Goal: Task Accomplishment & Management: Use online tool/utility

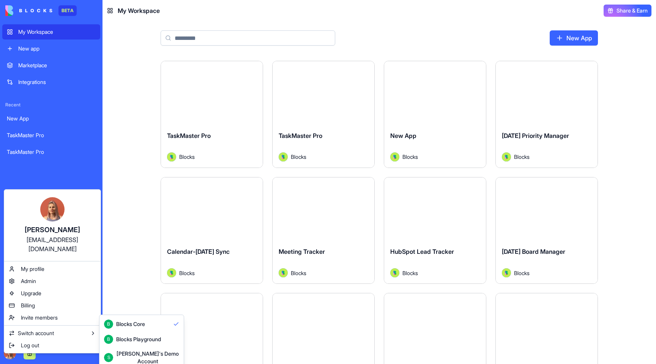
click at [136, 273] on html "BETA My Workspace New app Marketplace Integrations Recent New App TaskMaster Pr…" at bounding box center [328, 182] width 656 height 364
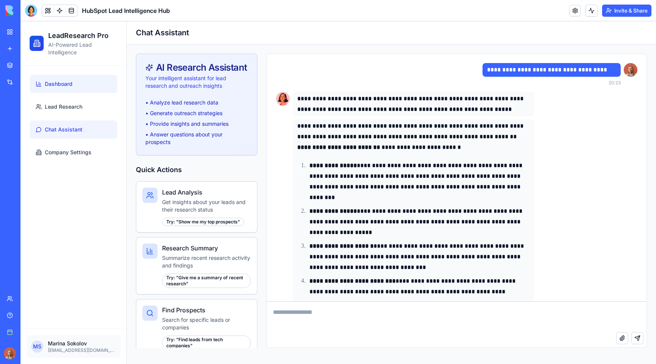
click at [63, 88] on link "Dashboard" at bounding box center [74, 84] width 88 height 18
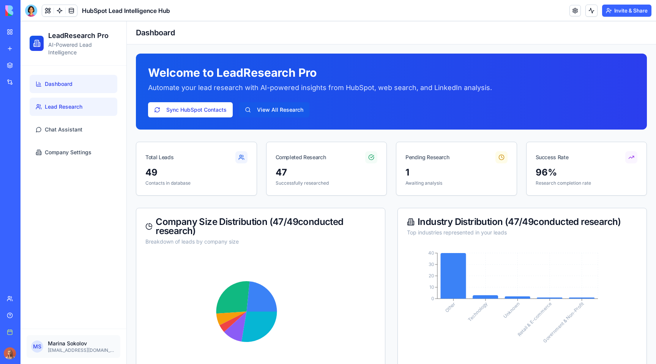
click at [76, 108] on span "Lead Research" at bounding box center [64, 107] width 38 height 8
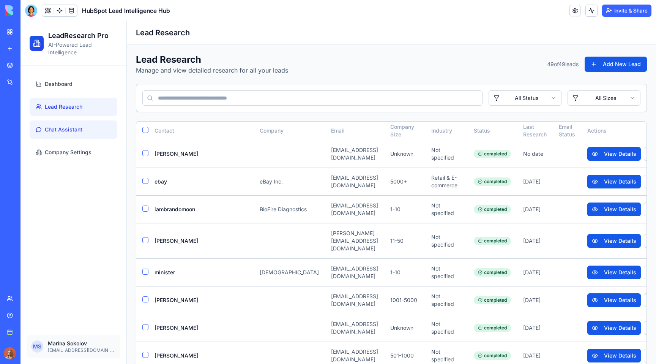
click at [77, 129] on span "Chat Assistant" at bounding box center [64, 130] width 38 height 8
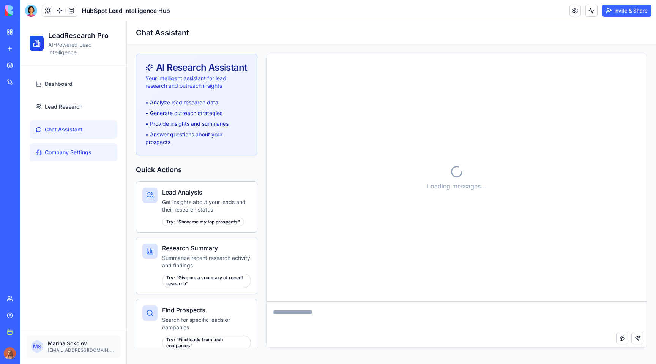
click at [77, 151] on span "Company Settings" at bounding box center [68, 152] width 47 height 8
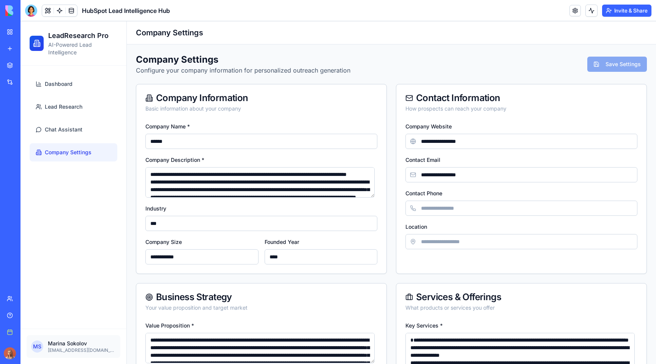
click at [533, 11] on header "HubSpot Lead Intelligence Hub Invite & Share" at bounding box center [337, 10] width 635 height 21
click at [523, 12] on header "HubSpot Lead Intelligence Hub Invite & Share" at bounding box center [337, 10] width 635 height 21
click at [629, 9] on html "BETA My Workspace New app Marketplace Integrations Recent New App TaskMaster Pr…" at bounding box center [328, 182] width 656 height 364
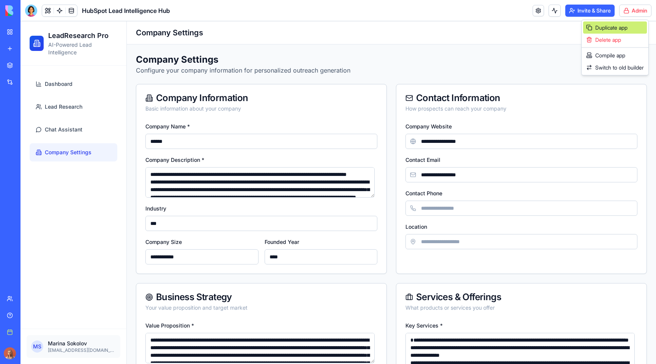
click at [627, 26] on span "Duplicate app" at bounding box center [611, 28] width 32 height 8
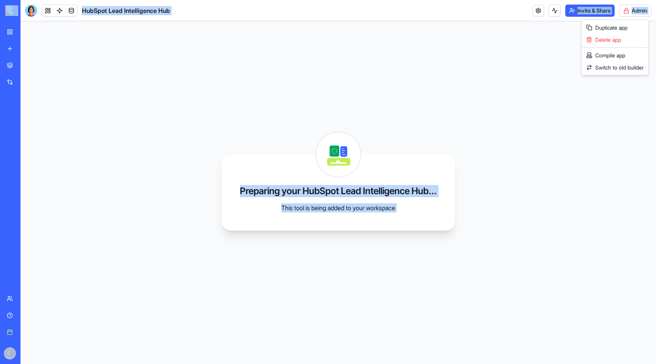
click at [488, 91] on html "BETA My Workspace New app Marketplace Integrations Recent TaskMaster Pro TaskMa…" at bounding box center [328, 182] width 656 height 364
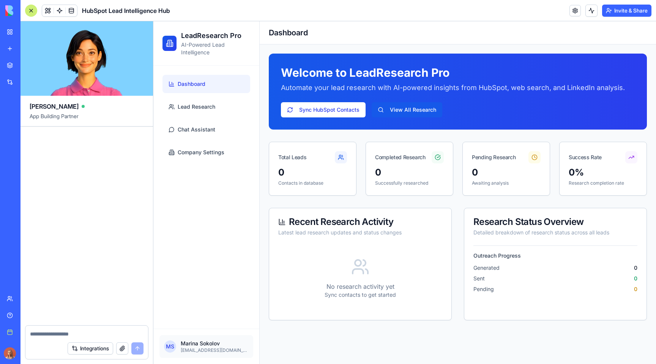
click at [87, 330] on textarea at bounding box center [86, 334] width 113 height 8
click at [215, 109] on span "Lead Research" at bounding box center [197, 107] width 38 height 8
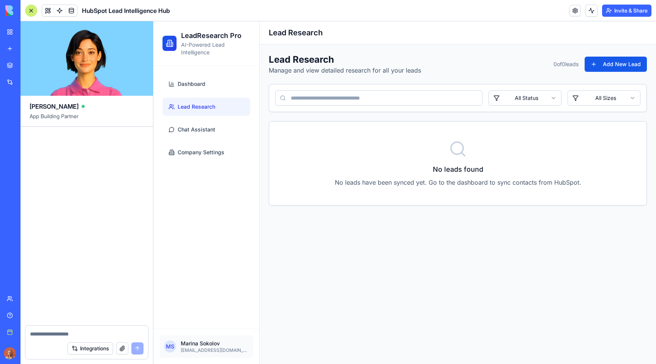
click at [51, 334] on textarea at bounding box center [86, 334] width 113 height 8
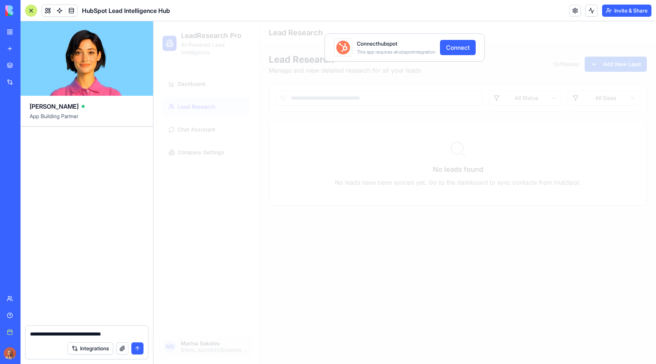
type textarea "**********"
click at [455, 49] on button "Connect" at bounding box center [458, 47] width 36 height 15
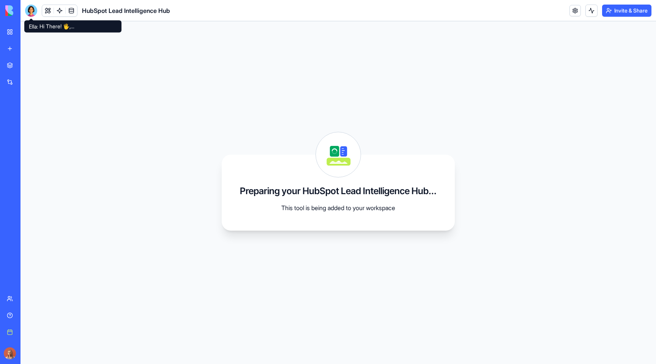
click at [35, 14] on div at bounding box center [31, 11] width 12 height 12
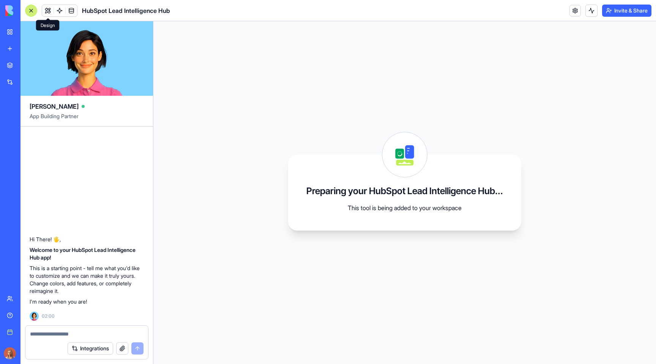
click at [51, 14] on button at bounding box center [47, 10] width 11 height 11
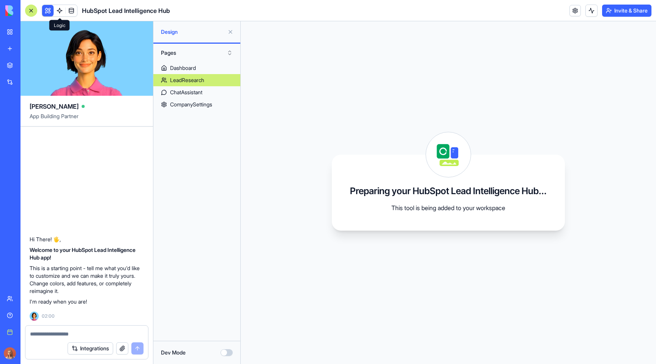
click at [61, 13] on link at bounding box center [59, 10] width 11 height 11
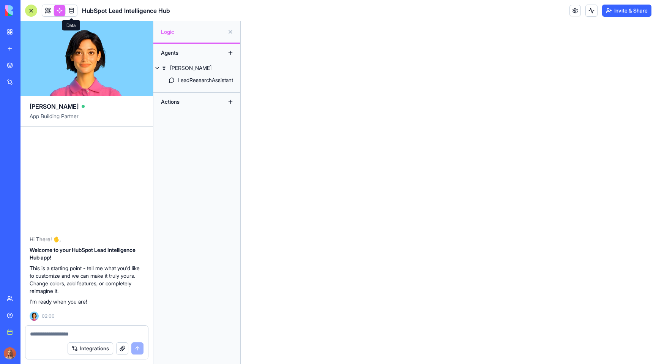
click at [71, 13] on link at bounding box center [71, 10] width 11 height 11
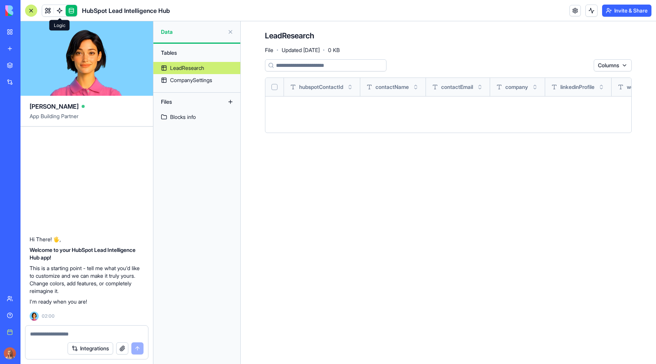
click at [59, 13] on link at bounding box center [59, 10] width 11 height 11
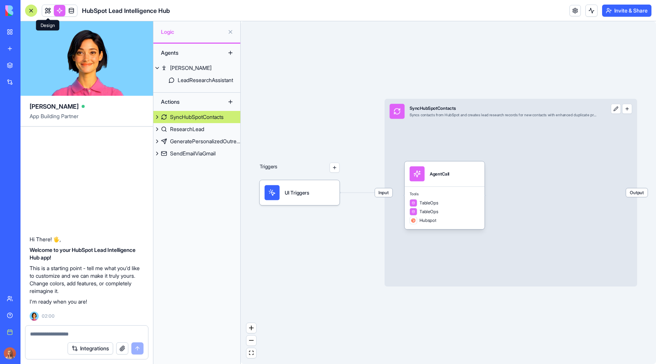
click at [50, 13] on link at bounding box center [47, 10] width 11 height 11
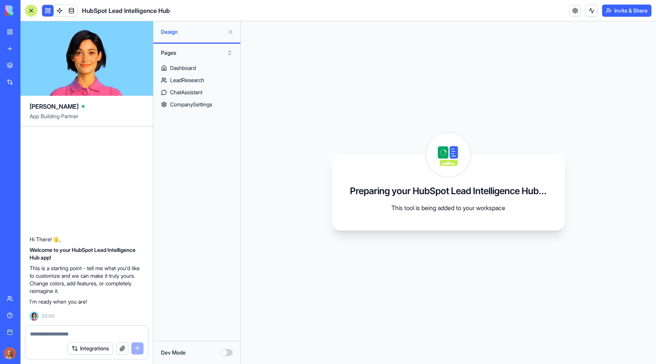
click at [107, 203] on div "Hi There! 🖐️, Welcome to your HubSpot Lead Intelligence Hub app! This is a star…" at bounding box center [86, 225] width 132 height 198
click at [79, 330] on textarea at bounding box center [86, 334] width 113 height 8
click at [63, 11] on link at bounding box center [59, 10] width 11 height 11
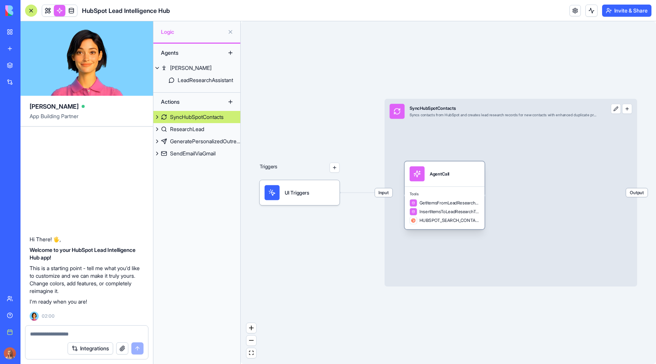
click at [458, 220] on span "HUBSPOT_SEARCH_CONTACTS_BY_CRITERIA" at bounding box center [449, 220] width 60 height 6
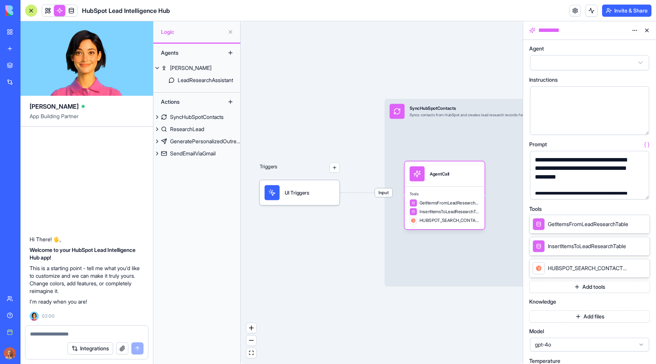
click at [550, 268] on span "HUBSPOT_SEARCH_CONTACTS_BY_CRITERIA" at bounding box center [588, 268] width 80 height 8
click at [632, 267] on icon at bounding box center [633, 268] width 6 height 6
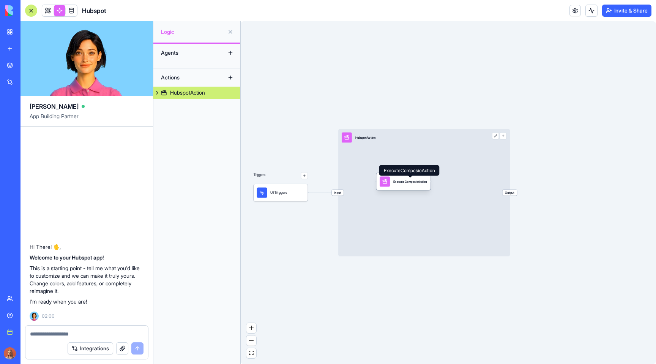
drag, startPoint x: 471, startPoint y: 214, endPoint x: 392, endPoint y: 180, distance: 85.9
click at [392, 180] on div "ExecuteComposioAction" at bounding box center [403, 181] width 47 height 10
click at [49, 14] on link at bounding box center [47, 10] width 11 height 11
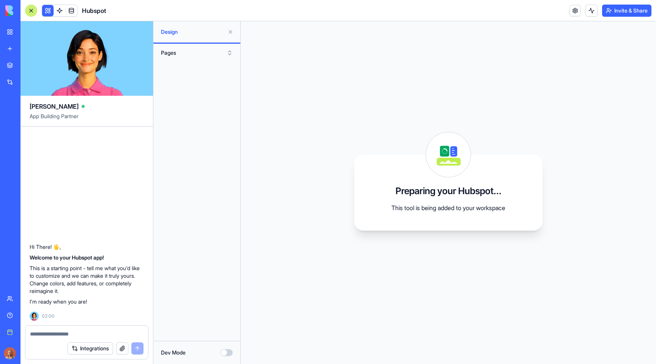
click at [35, 13] on div at bounding box center [31, 11] width 12 height 12
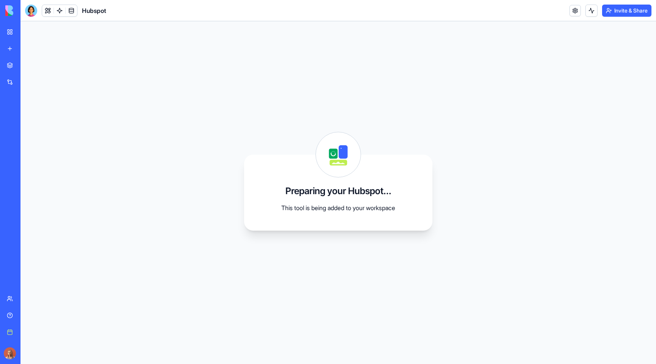
click at [11, 32] on link "My Workspace" at bounding box center [17, 31] width 30 height 15
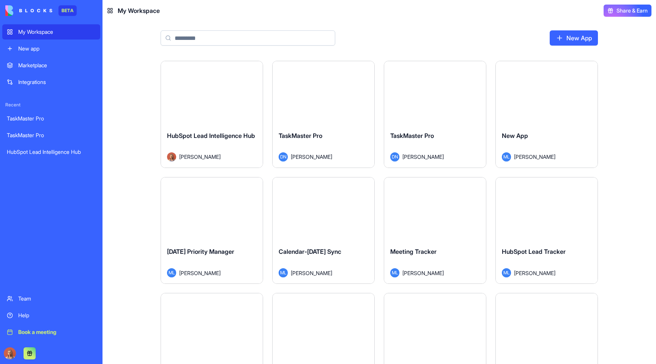
click at [248, 125] on div "HubSpot Lead Intelligence Hub Marina Sokolov" at bounding box center [212, 146] width 102 height 43
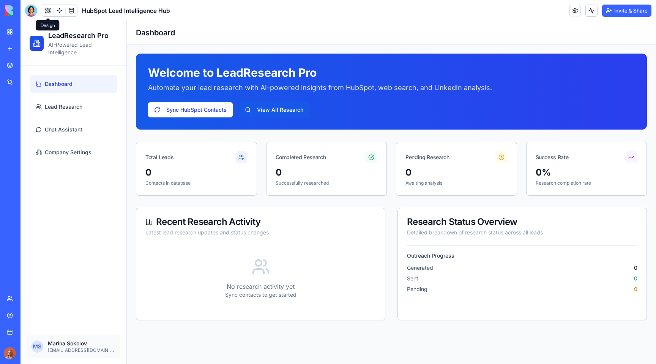
click at [50, 12] on button at bounding box center [47, 10] width 11 height 11
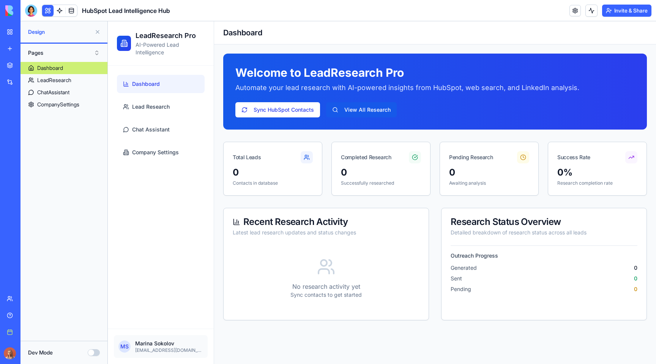
click at [30, 11] on div at bounding box center [31, 11] width 12 height 12
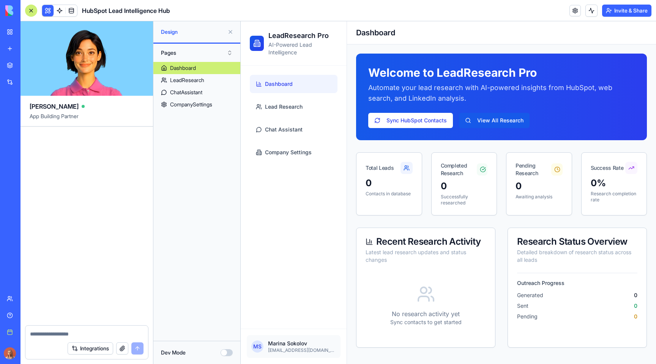
click at [616, 11] on button "Invite & Share" at bounding box center [626, 11] width 49 height 12
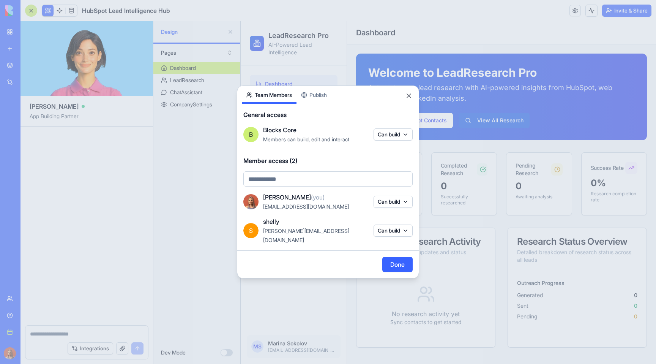
click at [400, 228] on button "Can build" at bounding box center [392, 230] width 39 height 12
click at [332, 242] on div at bounding box center [328, 182] width 656 height 364
click at [399, 260] on button "Done" at bounding box center [397, 264] width 30 height 15
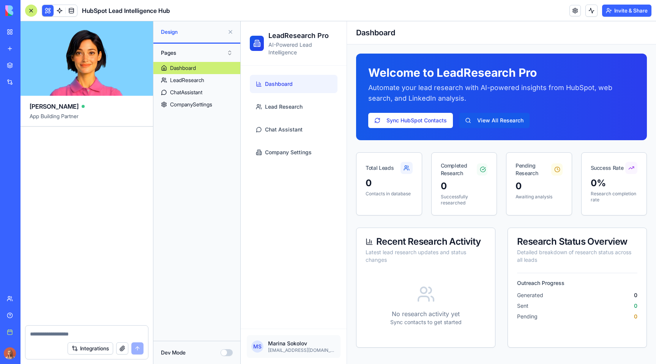
click at [93, 335] on textarea at bounding box center [86, 334] width 113 height 8
click at [233, 30] on button at bounding box center [230, 32] width 12 height 12
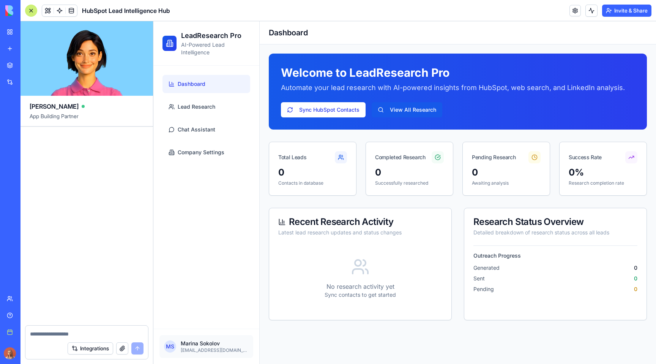
click at [32, 11] on div at bounding box center [31, 11] width 12 height 12
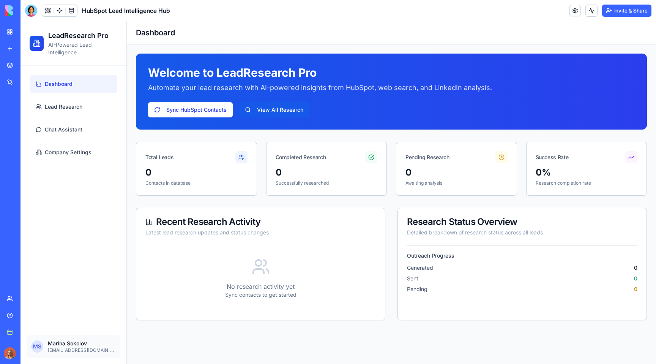
click at [29, 14] on div at bounding box center [31, 11] width 12 height 12
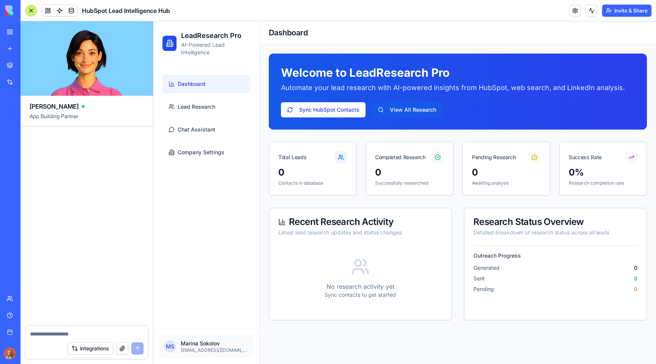
click at [29, 14] on div at bounding box center [31, 11] width 12 height 12
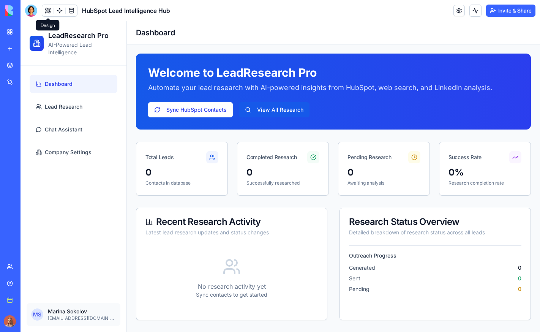
click at [27, 8] on div at bounding box center [31, 11] width 12 height 12
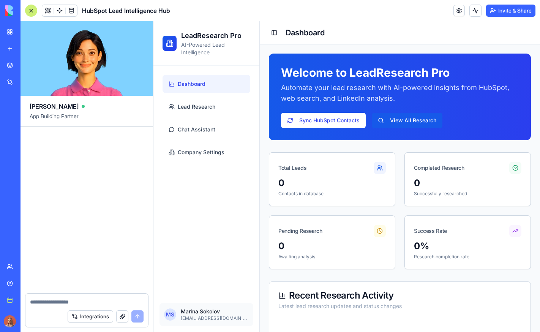
click at [25, 5] on button at bounding box center [31, 11] width 12 height 12
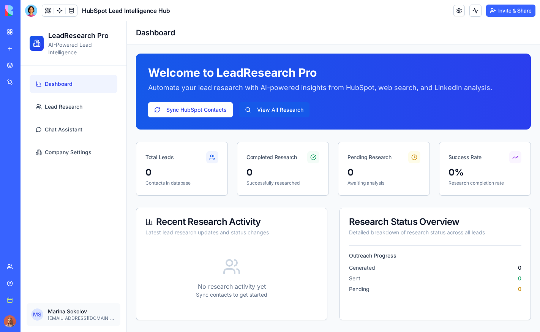
click at [25, 5] on button at bounding box center [31, 11] width 12 height 12
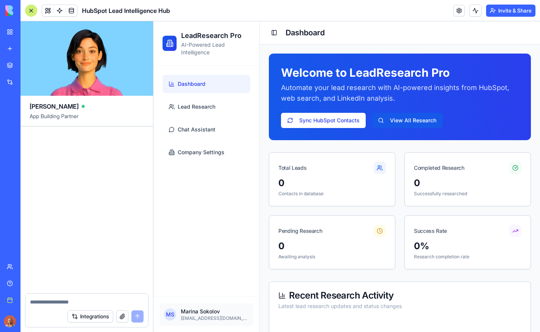
click at [25, 5] on button at bounding box center [31, 11] width 12 height 12
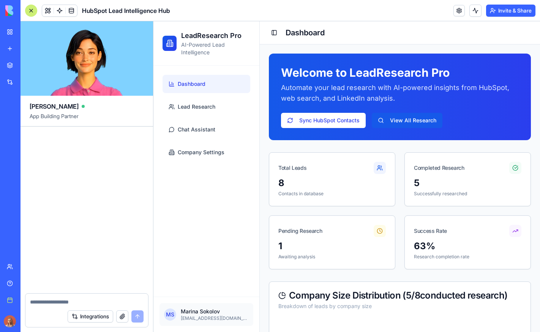
click at [384, 72] on h1 "Welcome to LeadResearch Pro" at bounding box center [400, 73] width 238 height 14
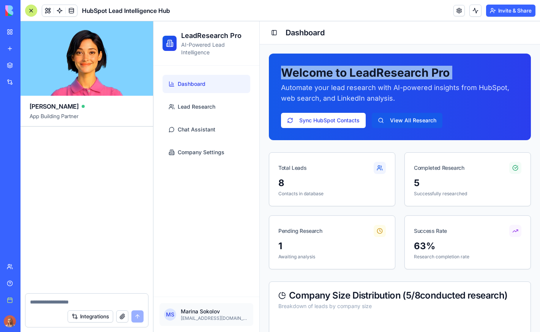
click at [384, 72] on h1 "Welcome to LeadResearch Pro" at bounding box center [400, 73] width 238 height 14
copy h1 "Welcome to LeadResearch Pro"
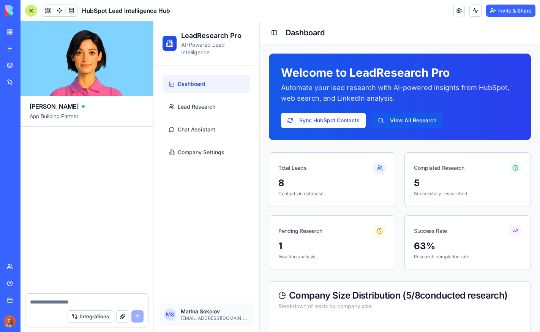
click at [387, 38] on div "Toggle Sidebar Dashboard" at bounding box center [400, 32] width 280 height 23
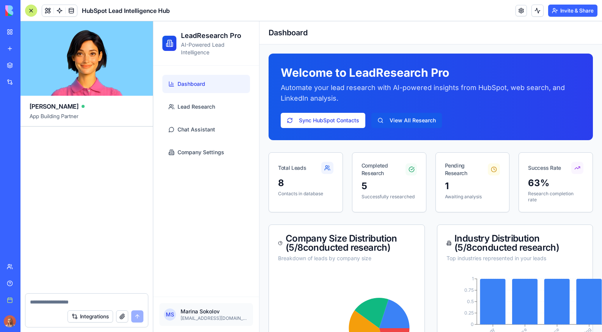
click at [305, 91] on p "Automate your lead research with AI-powered insights from HubSpot, web search, …" at bounding box center [431, 92] width 300 height 21
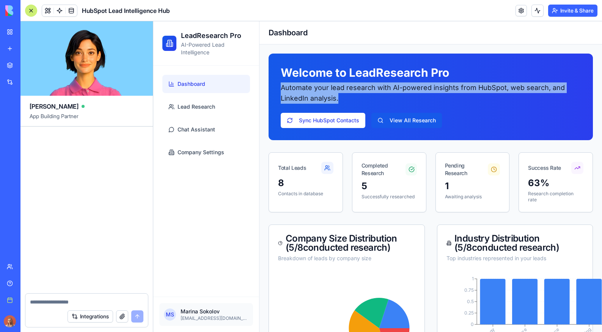
click at [305, 91] on p "Automate your lead research with AI-powered insights from HubSpot, web search, …" at bounding box center [431, 92] width 300 height 21
copy p "Automate your lead research with AI-powered insights from HubSpot, web search, …"
click at [307, 98] on p "Automate your lead research with AI-powered insights from HubSpot, web search, …" at bounding box center [431, 92] width 300 height 21
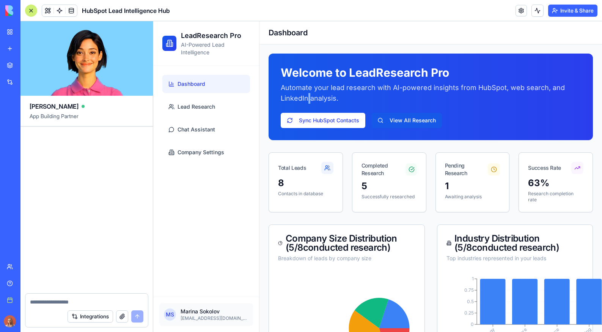
click at [307, 98] on p "Automate your lead research with AI-powered insights from HubSpot, web search, …" at bounding box center [431, 92] width 300 height 21
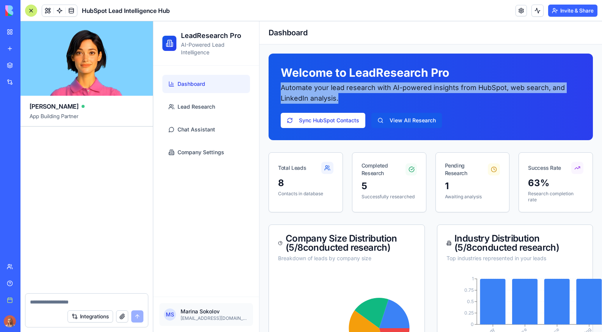
click at [307, 97] on p "Automate your lead research with AI-powered insights from HubSpot, web search, …" at bounding box center [431, 92] width 300 height 21
copy p "Automate your lead research with AI-powered insights from HubSpot, web search, …"
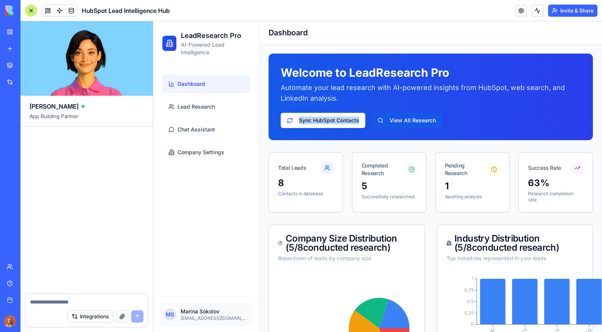
drag, startPoint x: 262, startPoint y: 121, endPoint x: 367, endPoint y: 121, distance: 105.1
copy button "Sync HubSpot Contacts"
drag, startPoint x: 460, startPoint y: 120, endPoint x: 386, endPoint y: 121, distance: 74.4
click at [386, 121] on div "Sync HubSpot Contacts View All Research" at bounding box center [431, 120] width 300 height 15
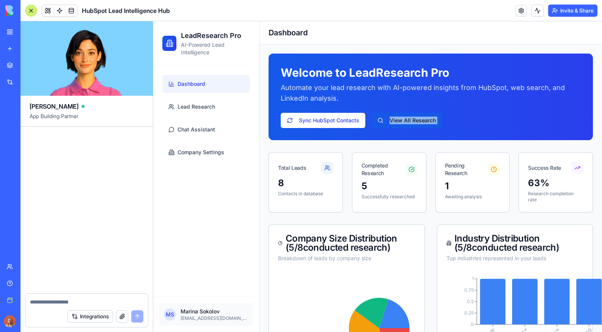
copy link "View All Research"
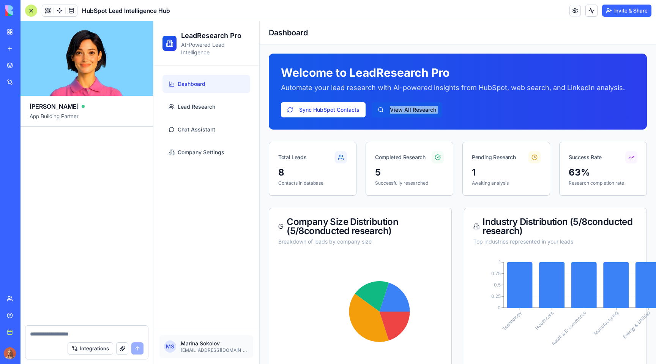
click at [32, 12] on div at bounding box center [31, 11] width 12 height 12
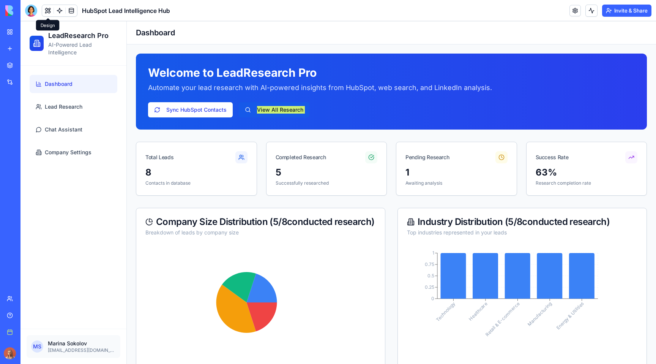
click at [34, 8] on div at bounding box center [31, 11] width 12 height 12
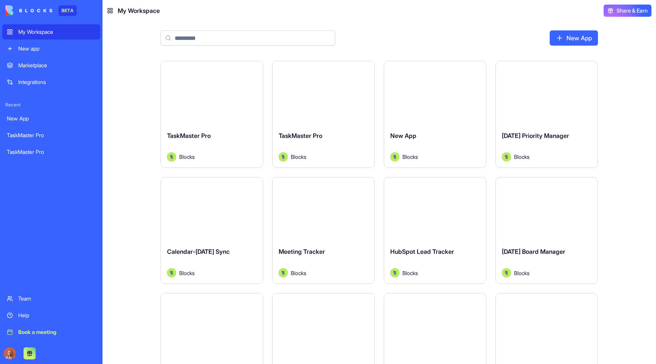
click at [65, 47] on div "New app" at bounding box center [56, 49] width 77 height 8
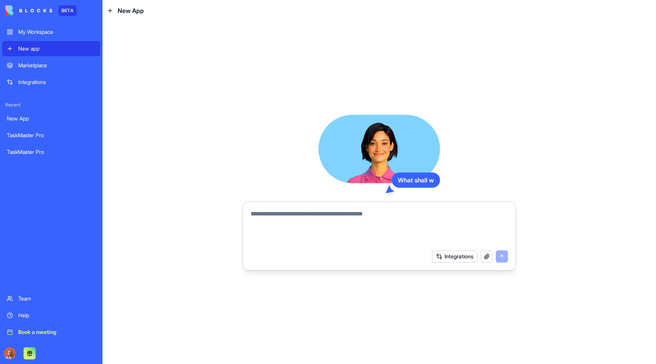
click at [306, 219] on textarea at bounding box center [378, 227] width 257 height 36
paste textarea "**********"
click at [249, 226] on div "**********" at bounding box center [379, 225] width 266 height 41
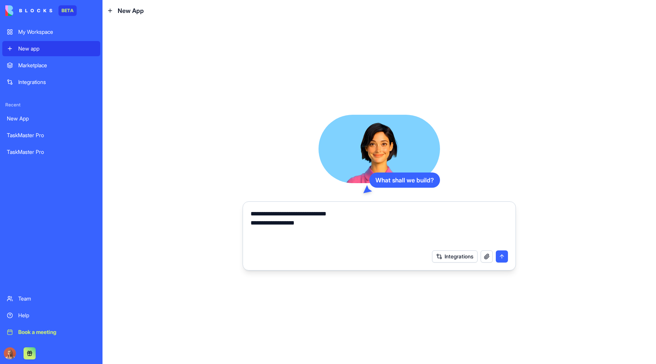
click at [250, 222] on div "**********" at bounding box center [379, 225] width 266 height 41
click at [251, 223] on textarea "**********" at bounding box center [378, 227] width 257 height 36
type textarea "**********"
click at [504, 257] on button "submit" at bounding box center [502, 256] width 12 height 12
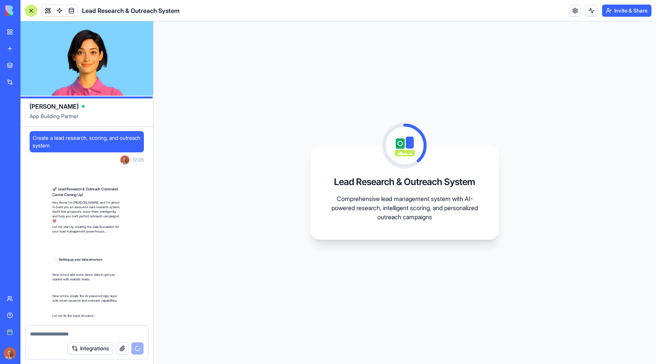
scroll to position [175, 0]
